Goal: Transaction & Acquisition: Register for event/course

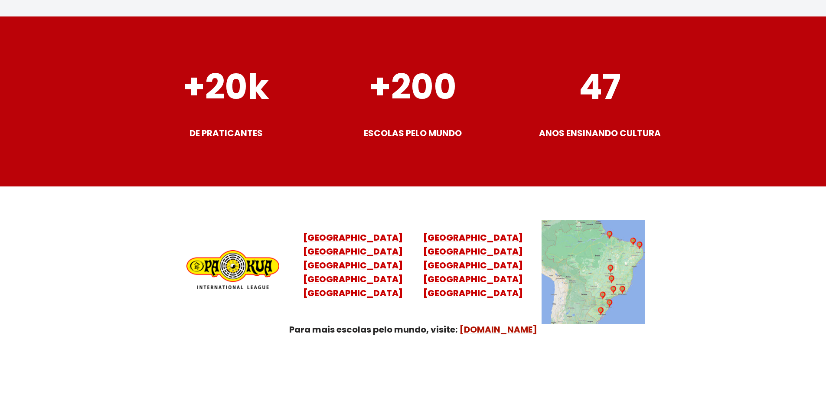
scroll to position [3431, 0]
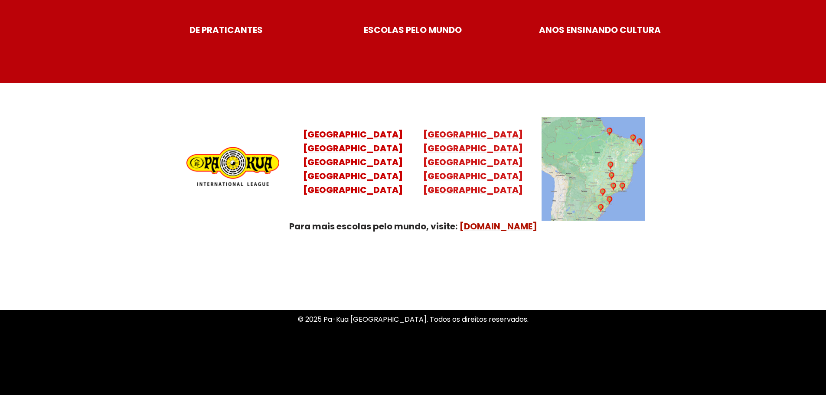
click at [458, 167] on mark "[GEOGRAPHIC_DATA] [GEOGRAPHIC_DATA]" at bounding box center [473, 176] width 100 height 40
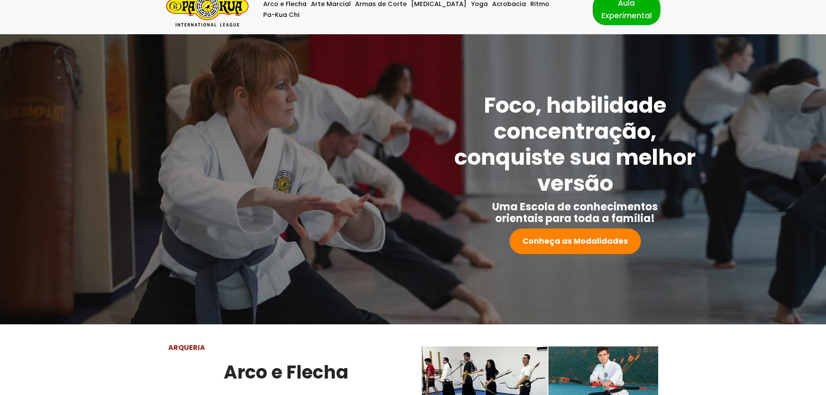
scroll to position [0, 0]
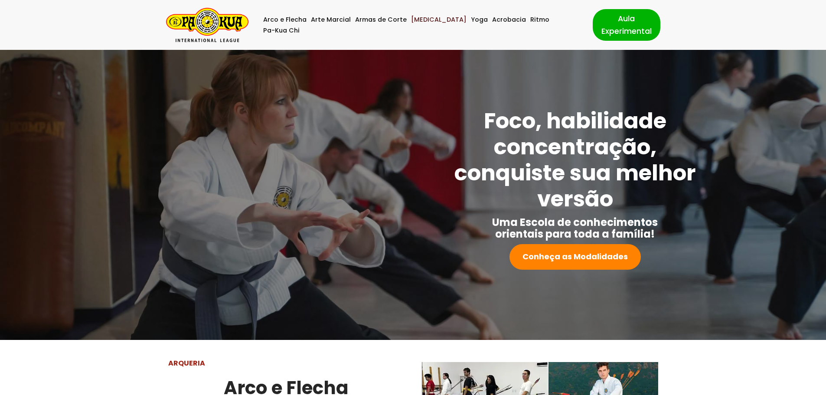
click at [423, 25] on link "[MEDICAL_DATA]" at bounding box center [438, 19] width 55 height 11
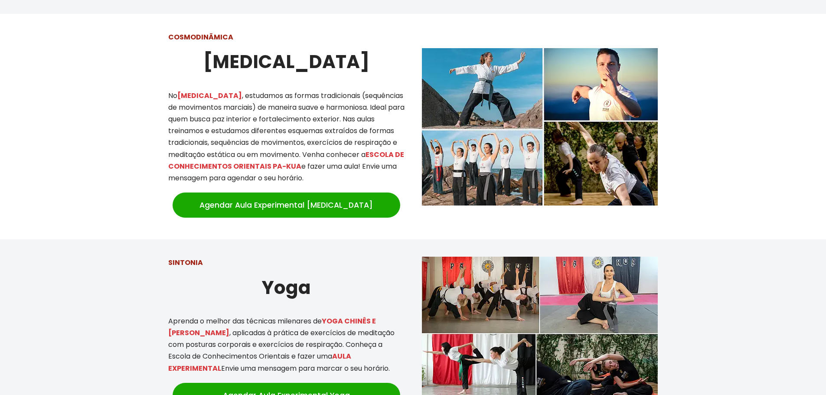
scroll to position [757, 0]
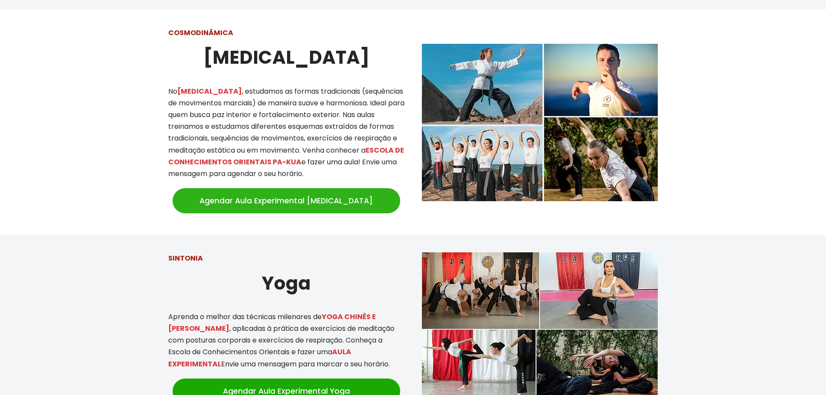
click at [317, 188] on link "Agendar Aula Experimental [MEDICAL_DATA]" at bounding box center [286, 200] width 228 height 25
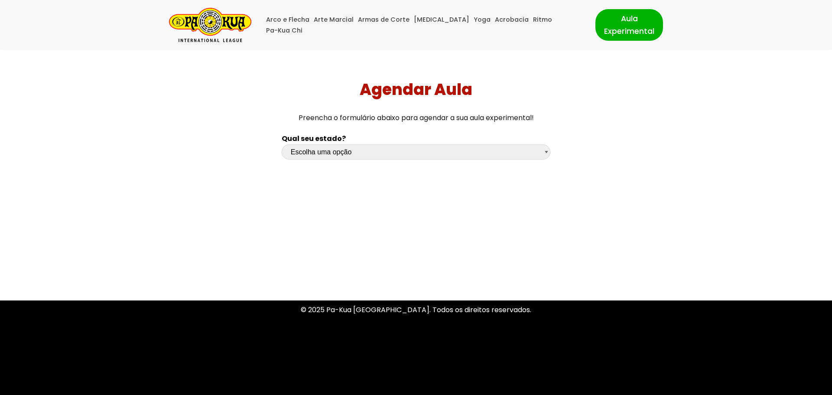
click at [507, 151] on select "Escolha uma opção [GEOGRAPHIC_DATA] [GEOGRAPHIC_DATA] [GEOGRAPHIC_DATA] [GEOGRA…" at bounding box center [416, 151] width 269 height 15
select select "df"
click at [282, 144] on select "Escolha uma opção Rio Grande do Sul Santa Catarina Paraná São Paulo Rio de Jane…" at bounding box center [416, 151] width 269 height 15
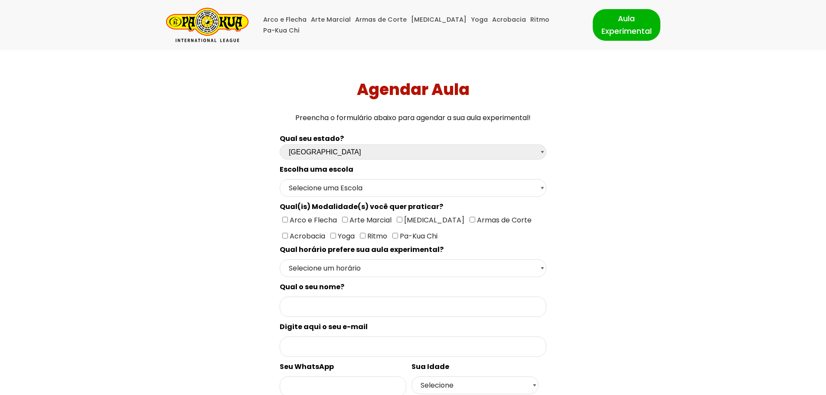
click at [397, 223] on label "[MEDICAL_DATA]" at bounding box center [431, 220] width 68 height 11
click at [397, 222] on input"] "[MEDICAL_DATA]" at bounding box center [400, 220] width 6 height 6
checkbox input"] "true"
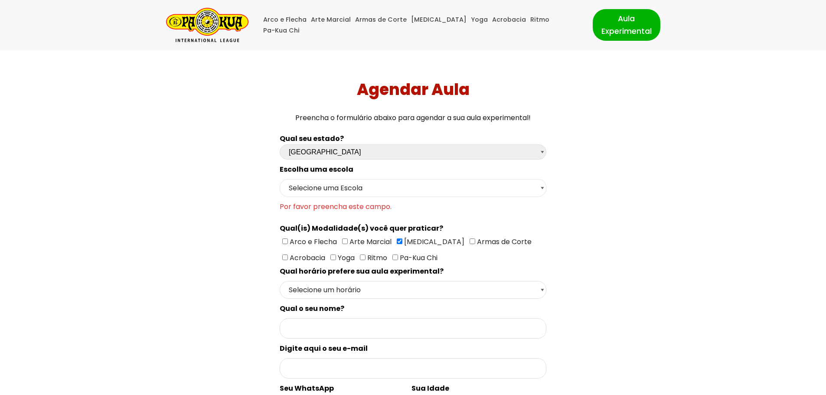
click at [396, 188] on select "Selecione uma Escola Brasília - Escola Brasília" at bounding box center [413, 188] width 267 height 18
select select "Brasília - Escola Brasília"
click at [280, 179] on select "Selecione uma Escola Brasília - Escola Brasília" at bounding box center [413, 188] width 267 height 18
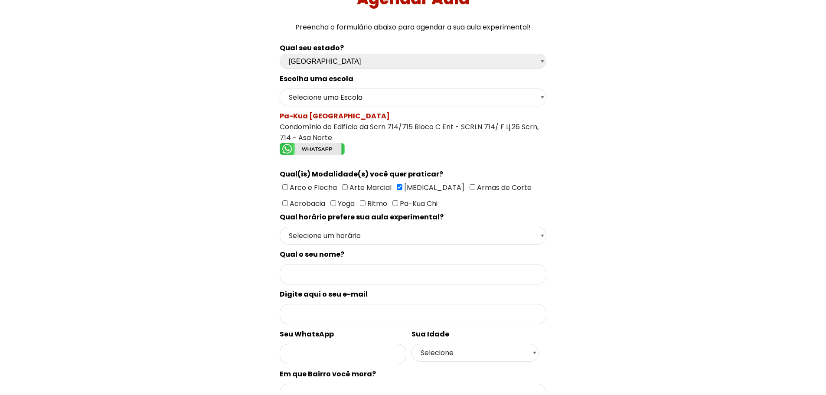
scroll to position [130, 0]
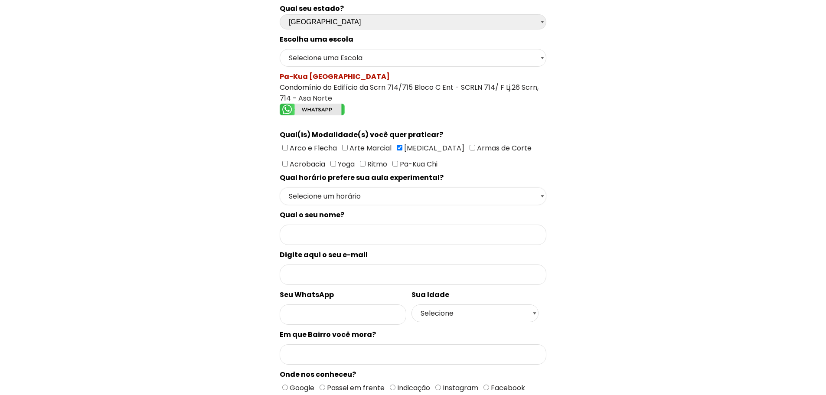
click at [477, 197] on select "Selecione um horário Manhã Tarde Noite" at bounding box center [413, 196] width 267 height 18
select select "Noite"
click at [280, 187] on select "Selecione um horário Manhã Tarde Noite" at bounding box center [413, 196] width 267 height 18
click at [370, 236] on input "Formulário de contacto" at bounding box center [413, 234] width 267 height 20
click at [691, 278] on div "Qual seu estado? Escolha uma opção Rio Grande do Sul Santa Catarina Paraná São …" at bounding box center [413, 235] width 578 height 475
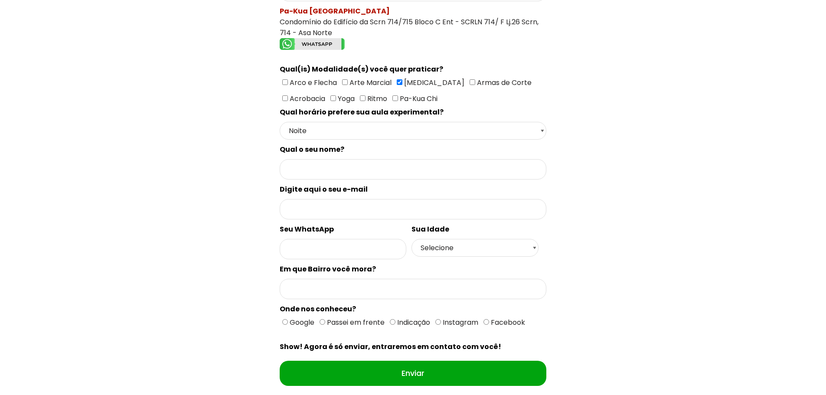
scroll to position [192, 0]
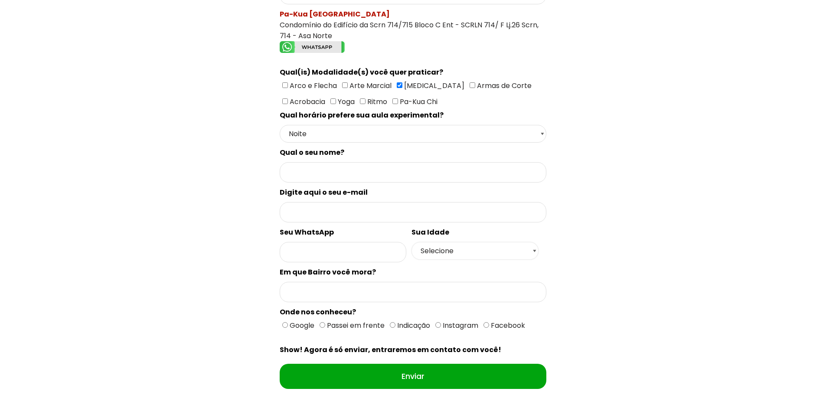
click at [457, 250] on select "Selecione 18 19 20 21 22 23 24 25 26 27 28 29 30 31 32 33 34 35 36 37 38 39 40 …" at bounding box center [474, 251] width 127 height 18
click at [649, 242] on div "Qual seu estado? Escolha uma opção Rio Grande do Sul Santa Catarina Paraná São …" at bounding box center [413, 173] width 578 height 475
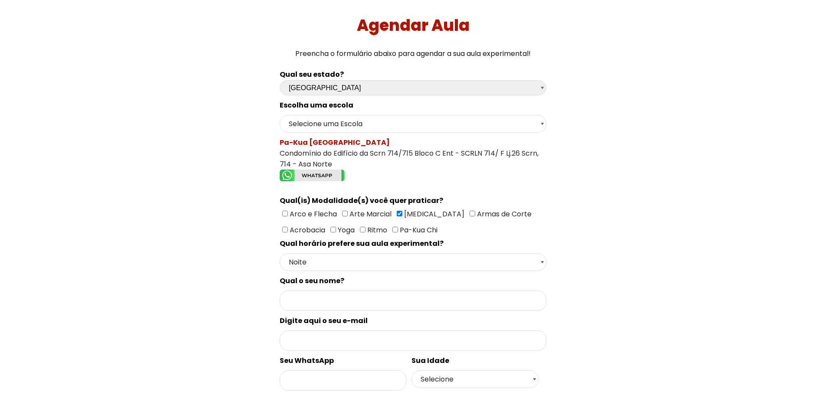
scroll to position [62, 0]
